Goal: Information Seeking & Learning: Learn about a topic

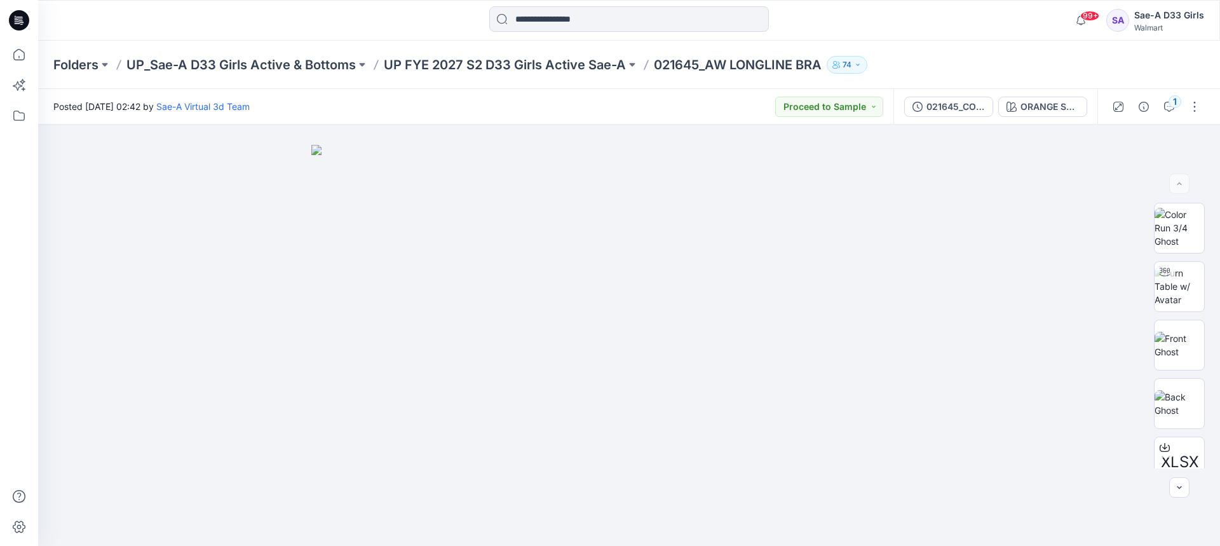
click at [501, 63] on p "UP FYE 2027 S2 D33 Girls Active Sae-A" at bounding box center [505, 65] width 242 height 18
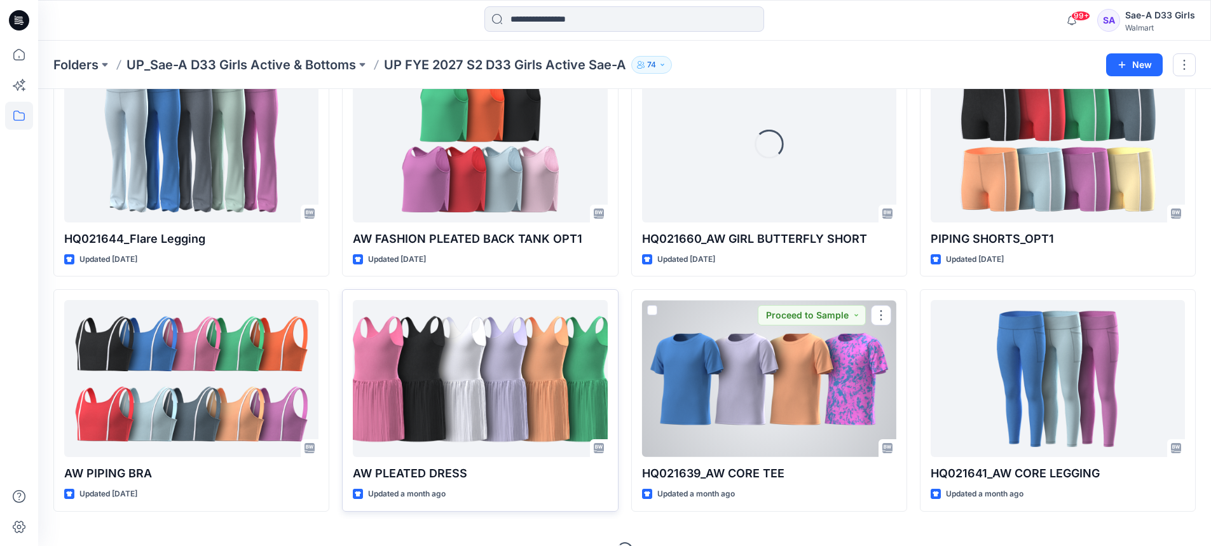
scroll to position [349, 0]
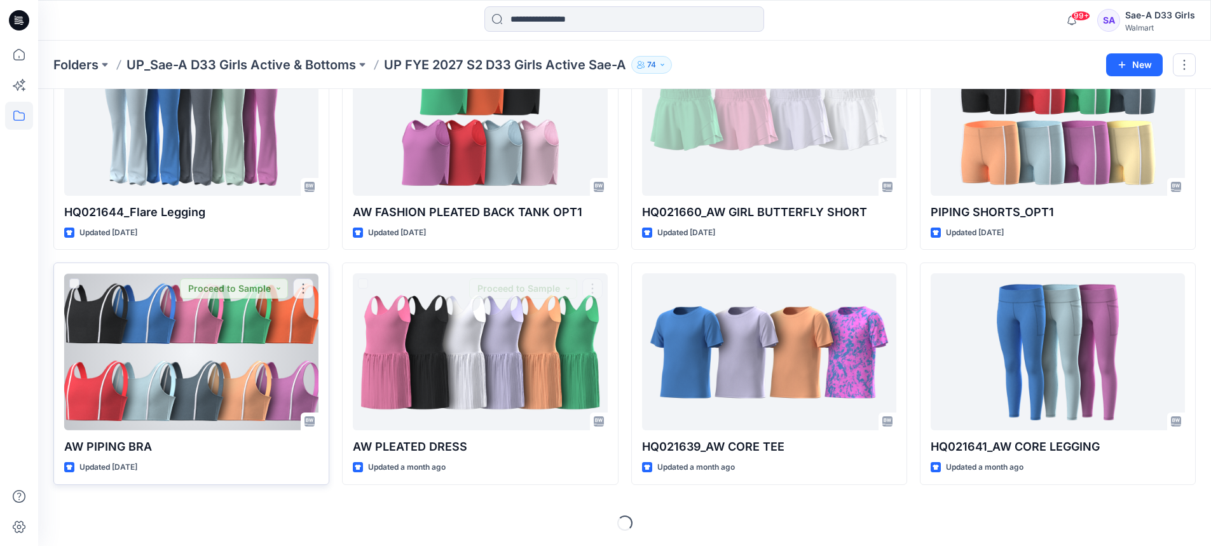
click at [152, 327] on div at bounding box center [191, 351] width 254 height 157
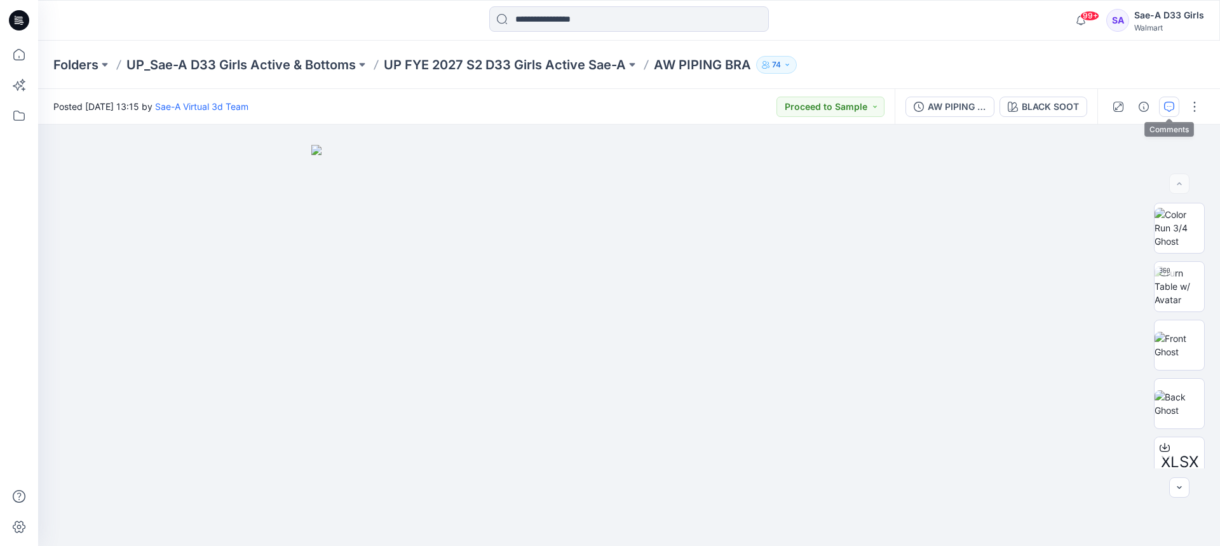
click at [1162, 108] on button "button" at bounding box center [1169, 107] width 20 height 20
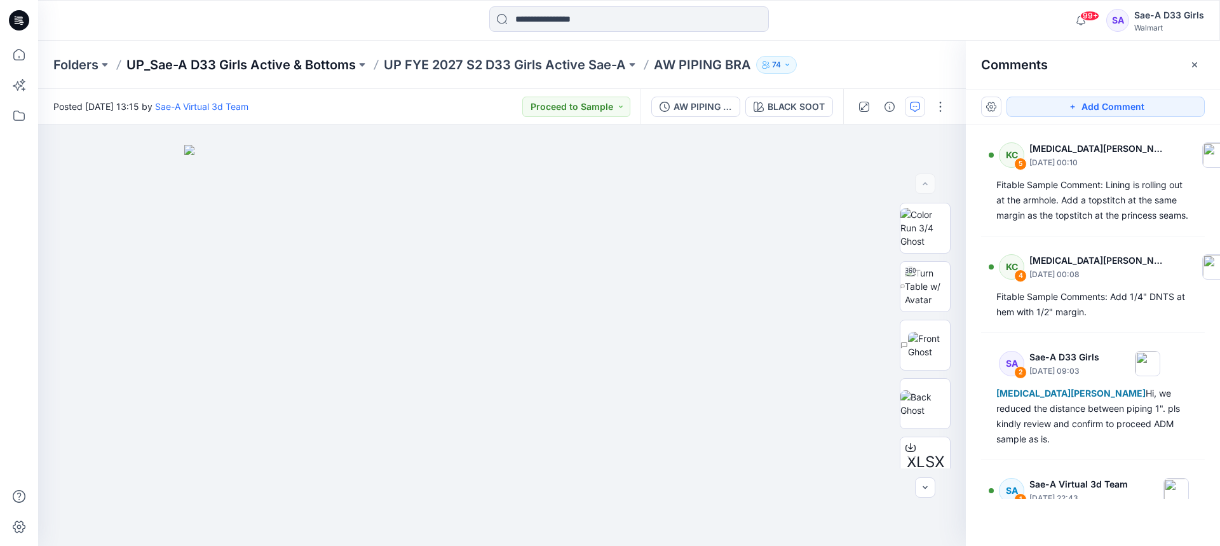
click at [316, 64] on p "UP_Sae-A D33 Girls Active & Bottoms" at bounding box center [240, 65] width 229 height 18
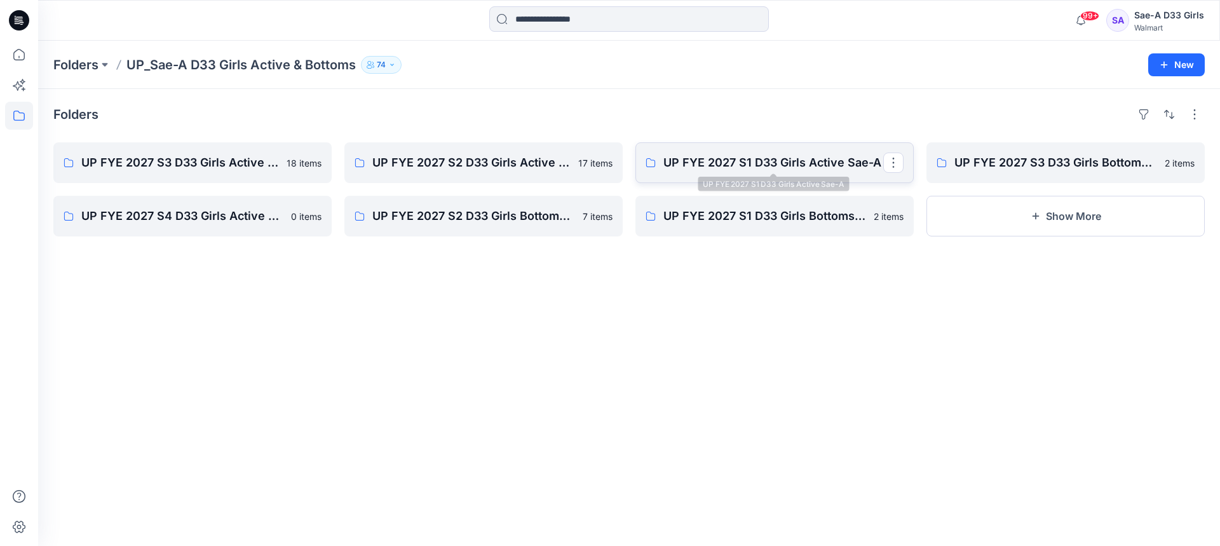
click at [813, 170] on p "UP FYE 2027 S1 D33 Girls Active Sae-A" at bounding box center [773, 163] width 220 height 18
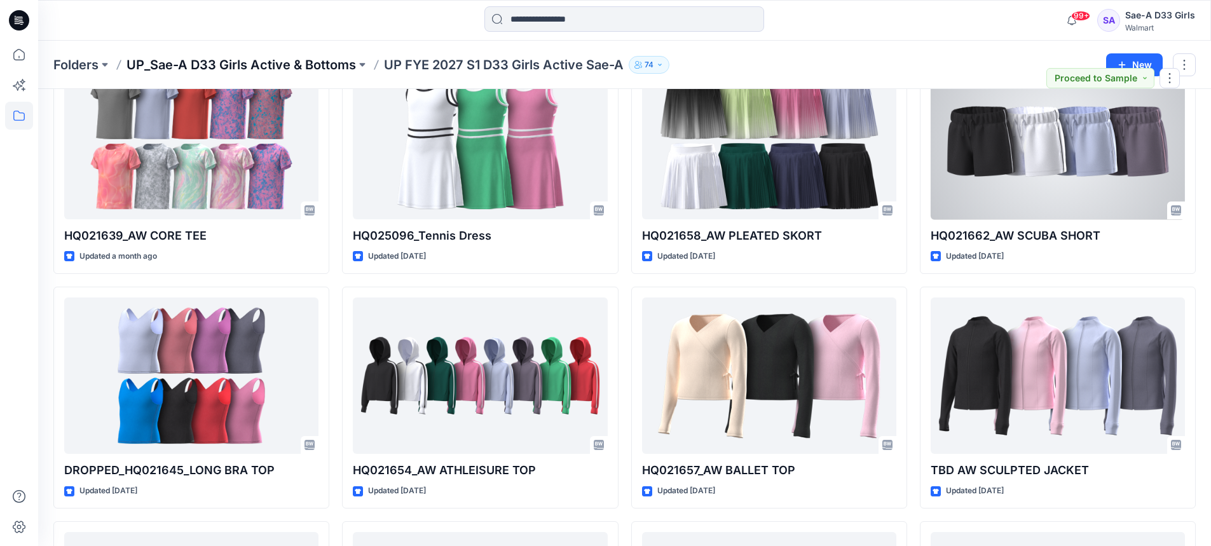
scroll to position [794, 0]
click at [327, 65] on p "UP_Sae-A D33 Girls Active & Bottoms" at bounding box center [240, 65] width 229 height 18
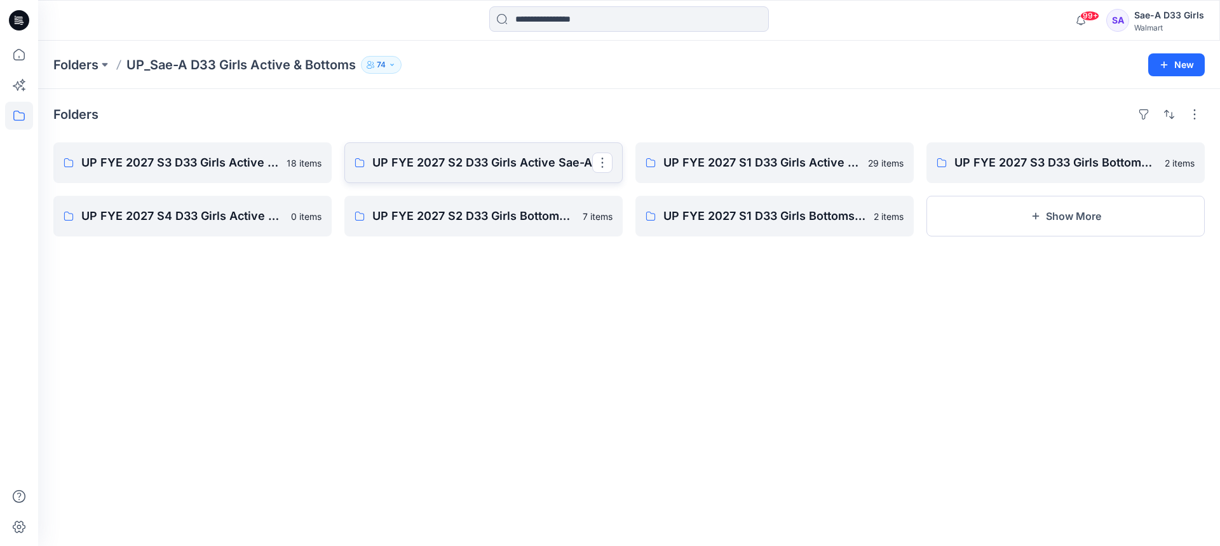
click at [519, 152] on link "UP FYE 2027 S2 D33 Girls Active Sae-A" at bounding box center [483, 162] width 278 height 41
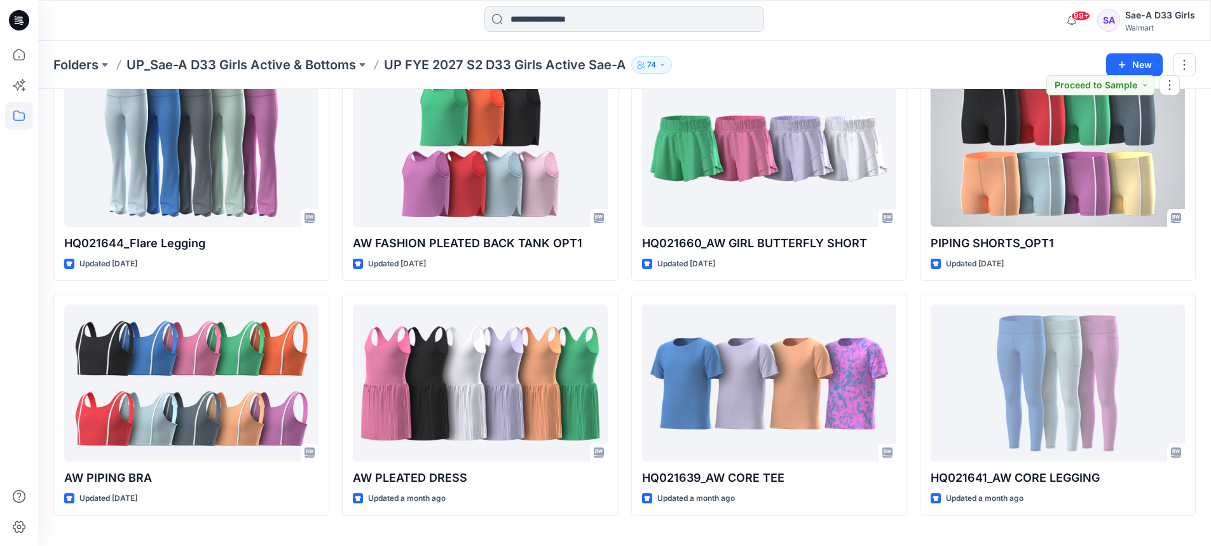
scroll to position [349, 0]
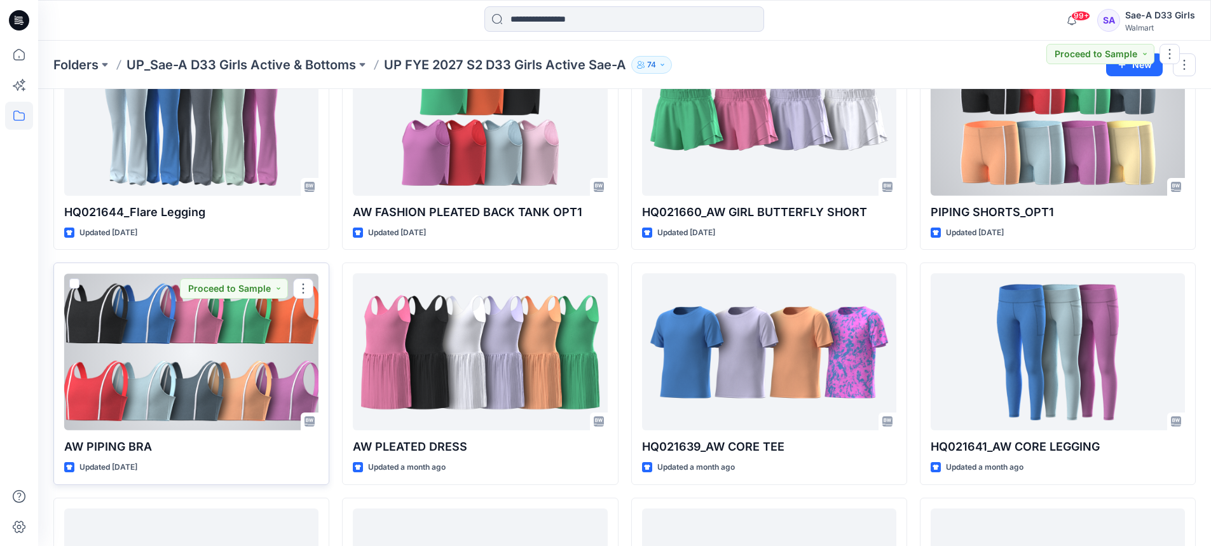
click at [197, 411] on div at bounding box center [191, 351] width 254 height 157
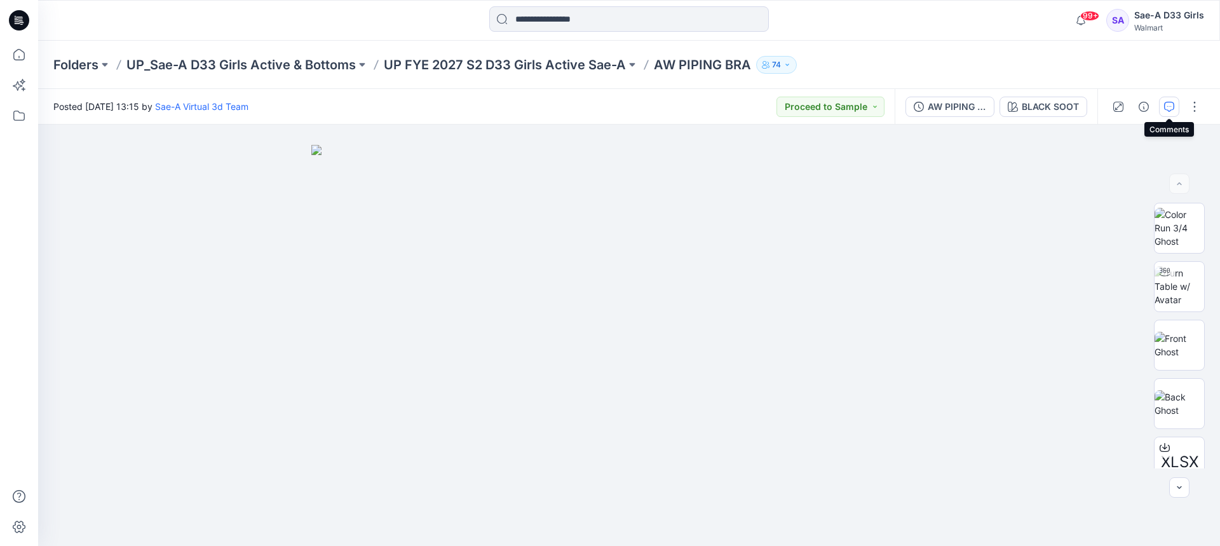
click at [1167, 109] on icon "button" at bounding box center [1169, 107] width 10 height 10
